Goal: Check status

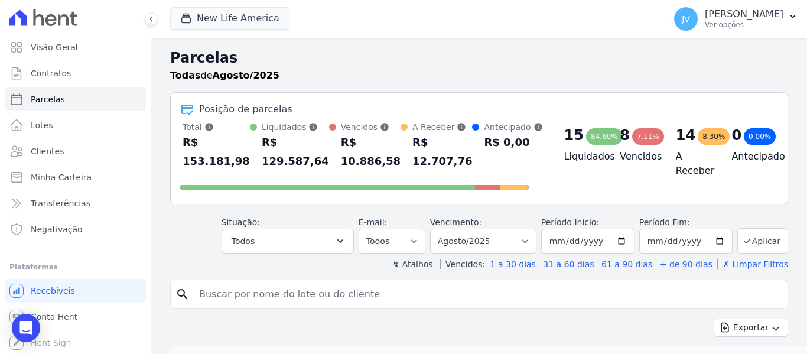
select select
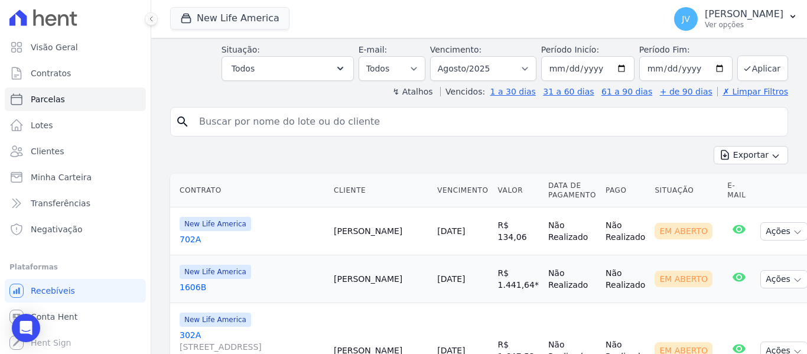
scroll to position [53, 0]
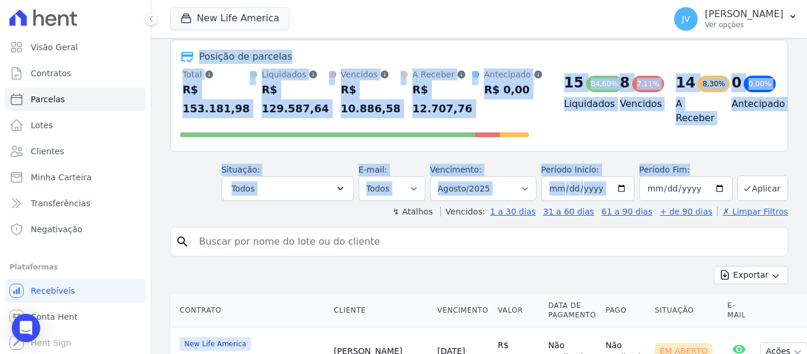
drag, startPoint x: 685, startPoint y: 171, endPoint x: 191, endPoint y: 55, distance: 507.3
click at [191, 55] on header "Parcelas Todas de Agosto/2025 Posição de parcelas Total Soma das parcelas pagas…" at bounding box center [479, 106] width 618 height 223
click at [620, 148] on div "Posição de parcelas Total Soma das parcelas pagas, vencidas, em aberto e agenda…" at bounding box center [479, 96] width 618 height 112
drag, startPoint x: 683, startPoint y: 170, endPoint x: 200, endPoint y: 57, distance: 496.3
click at [200, 57] on header "Parcelas Todas de Agosto/2025 Posição de parcelas Total Soma das parcelas pagas…" at bounding box center [479, 106] width 618 height 223
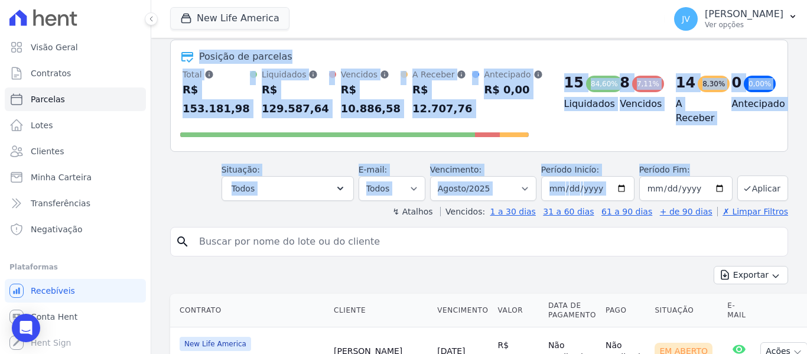
click at [200, 57] on div "Posição de parcelas" at bounding box center [245, 57] width 93 height 14
drag, startPoint x: 683, startPoint y: 170, endPoint x: 199, endPoint y: 54, distance: 497.8
click at [198, 54] on header "Parcelas Todas de Agosto/2025 Posição de parcelas Total Soma das parcelas pagas…" at bounding box center [479, 106] width 618 height 223
click at [562, 126] on div "15 84,60% Liquidados" at bounding box center [583, 105] width 56 height 73
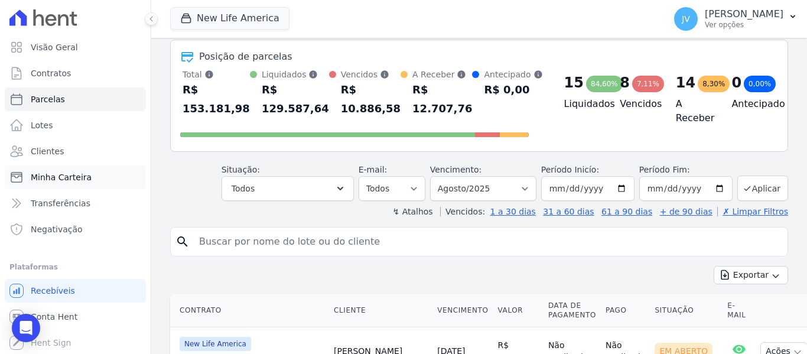
click at [52, 180] on span "Minha Carteira" at bounding box center [61, 177] width 61 height 12
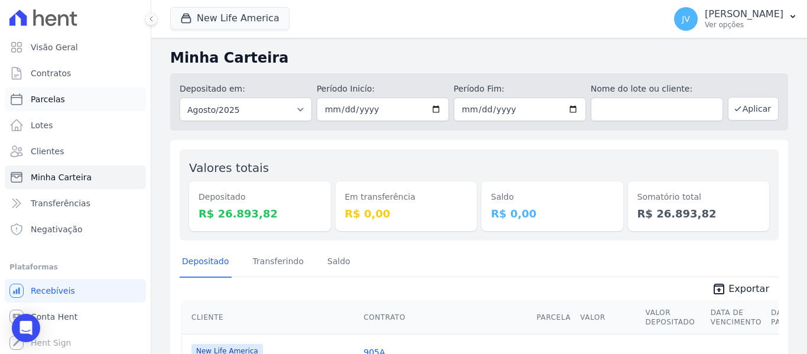
click at [82, 100] on link "Parcelas" at bounding box center [75, 99] width 141 height 24
select select
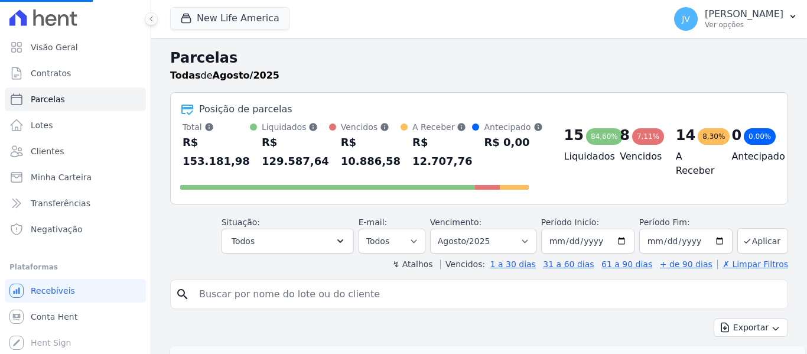
select select
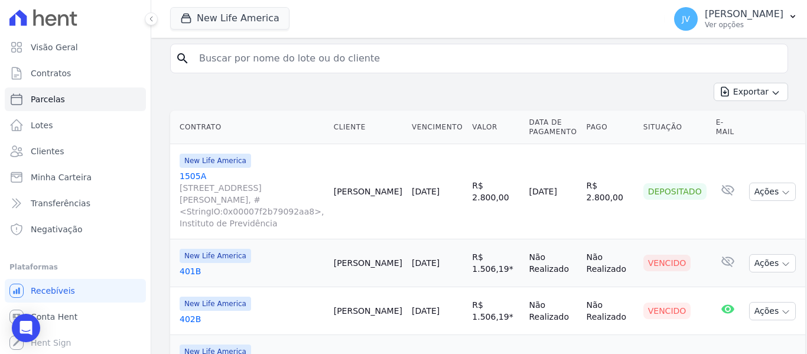
scroll to position [236, 0]
